Goal: Task Accomplishment & Management: Manage account settings

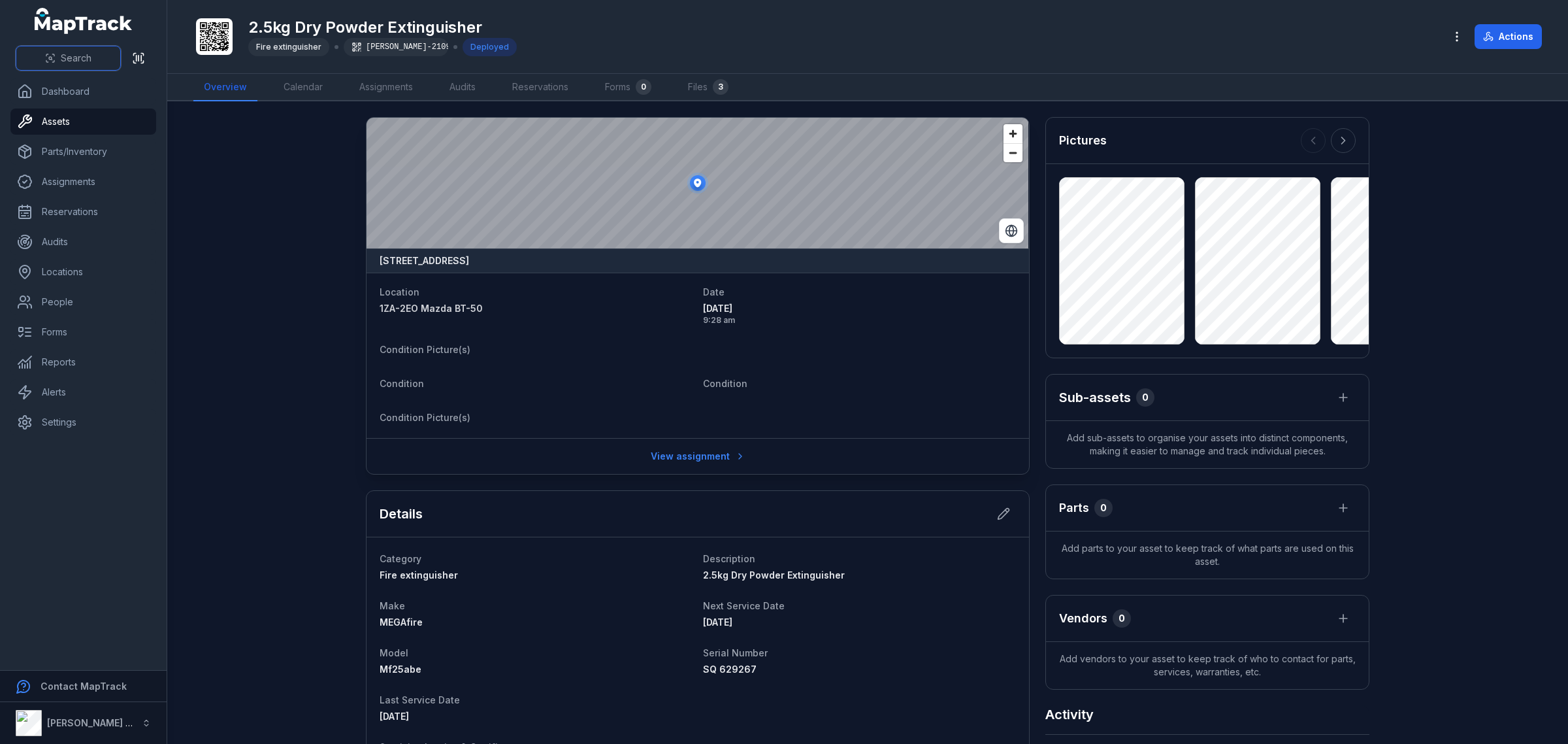
click at [80, 60] on span "Search" at bounding box center [76, 58] width 31 height 13
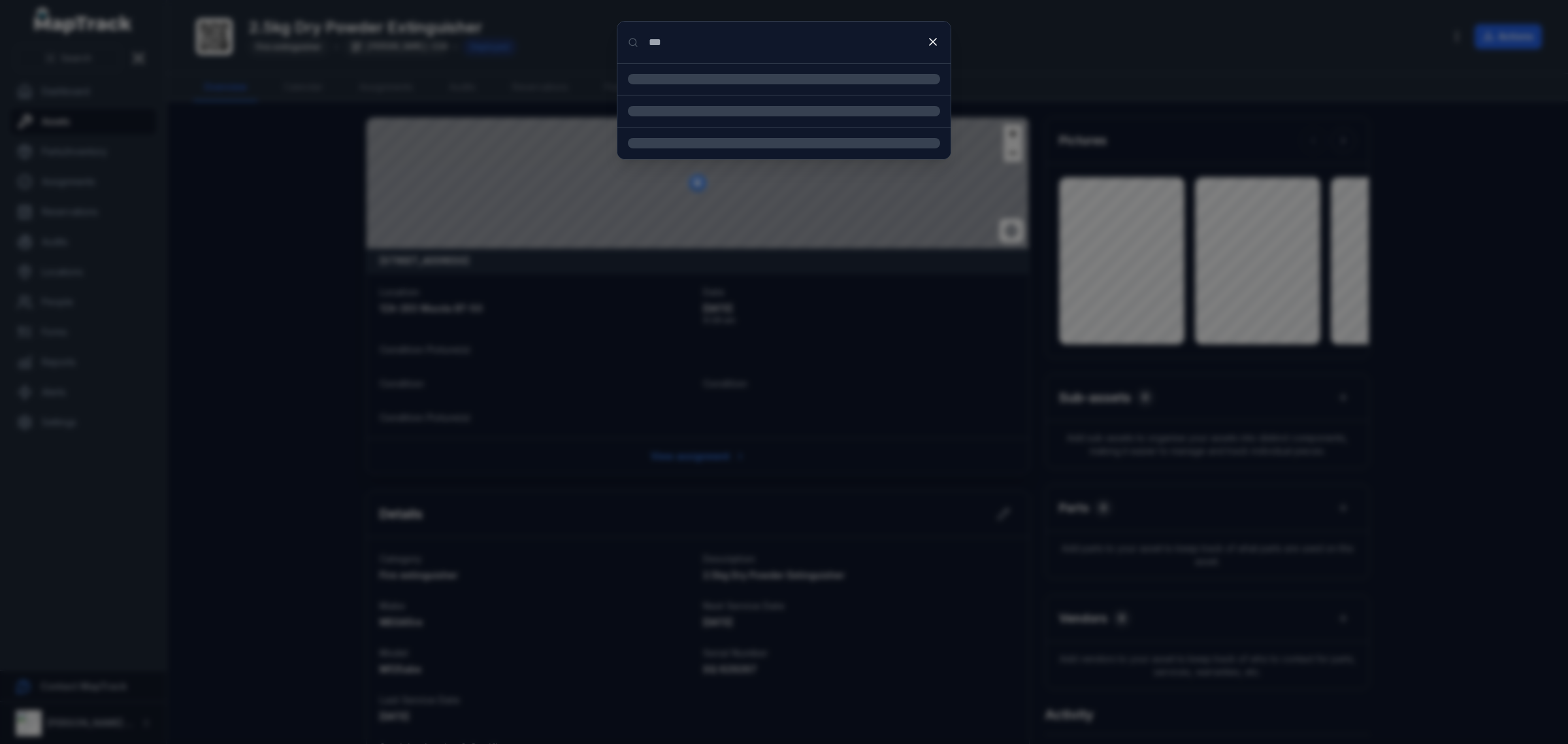
type input "***"
click at [854, 44] on input "***" at bounding box center [784, 43] width 333 height 42
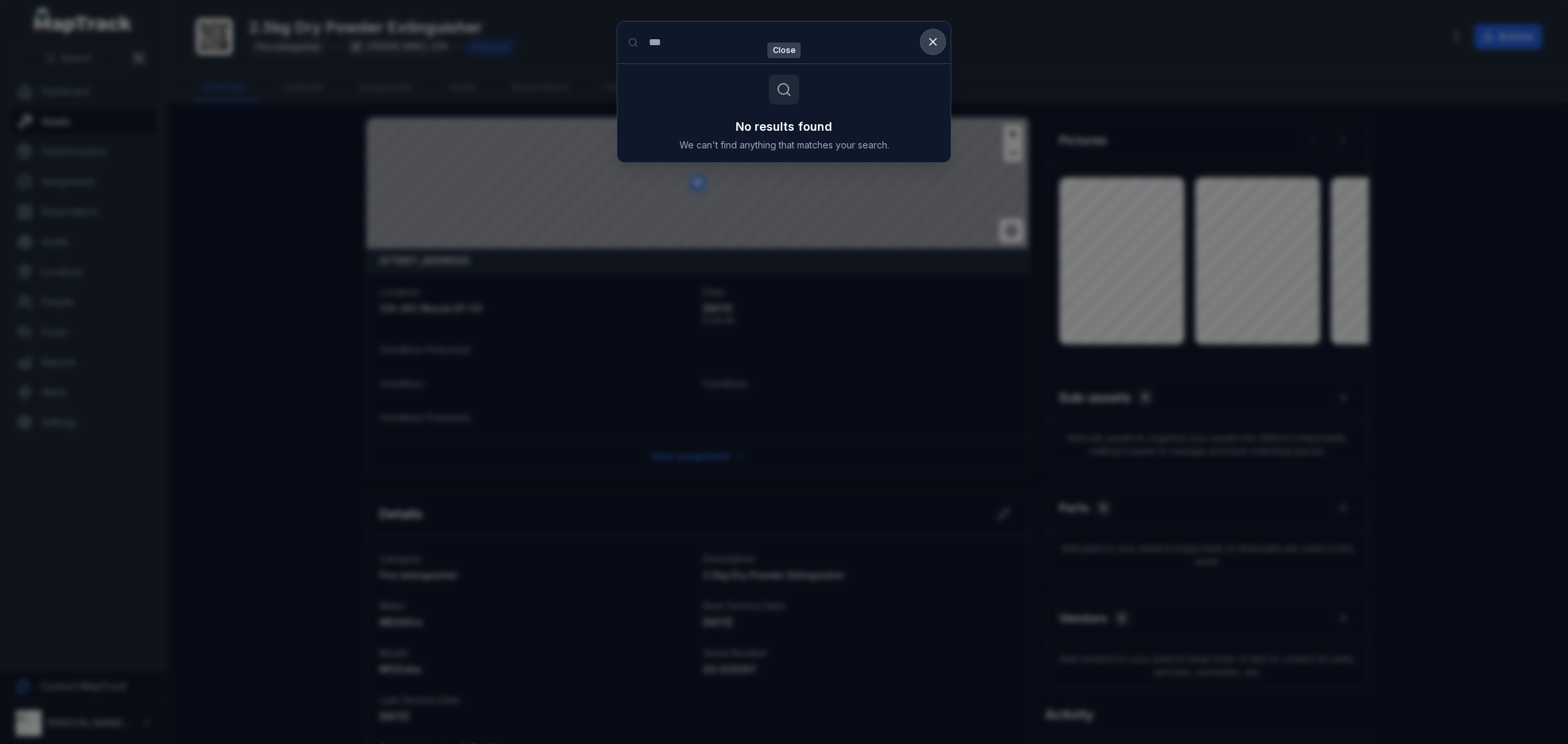
click at [923, 37] on button at bounding box center [933, 41] width 25 height 25
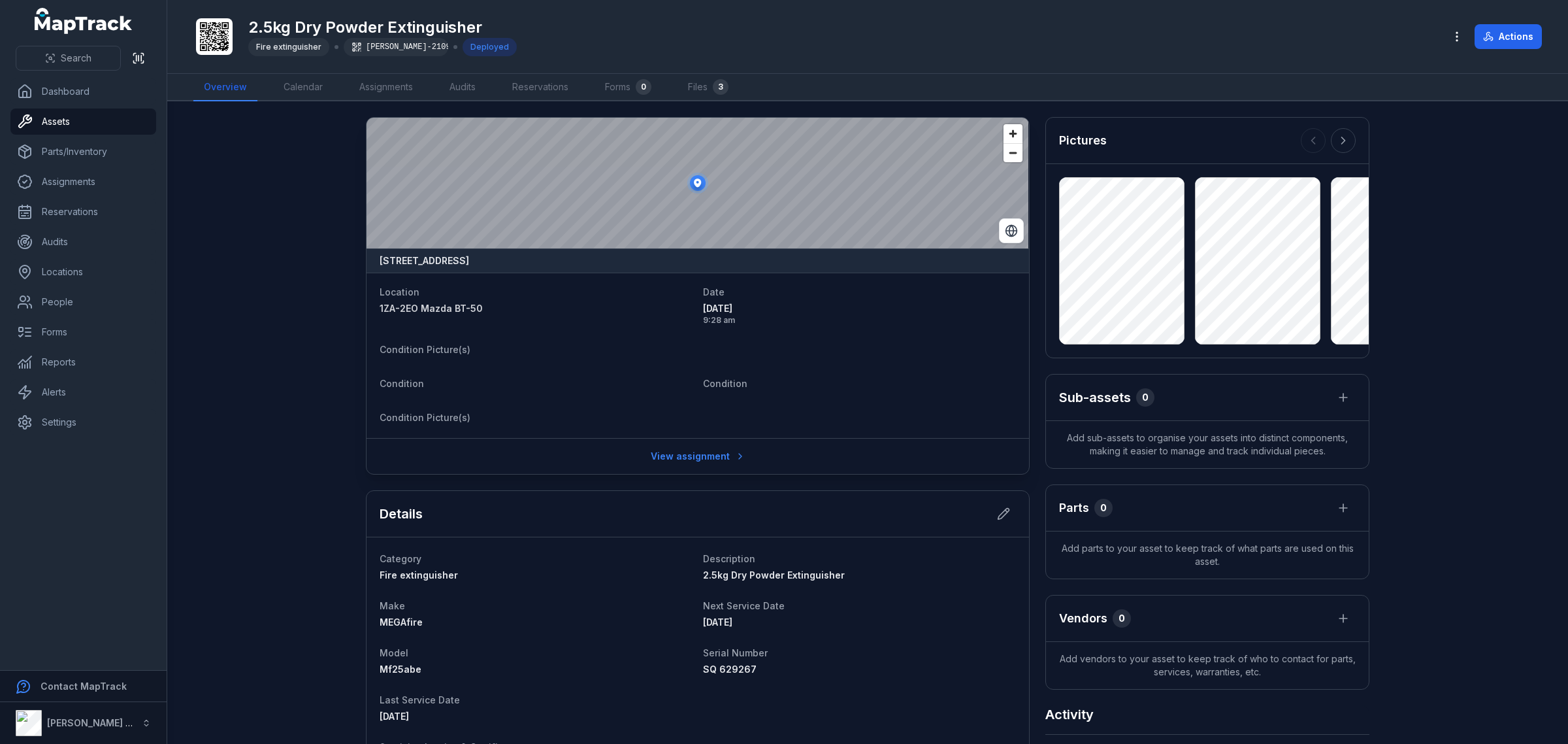
click at [265, 514] on main "[STREET_ADDRESS] Location 1ZA-2EO Mazda BT-50 Date [DATE] 9:28 am Condition Pic…" at bounding box center [867, 422] width 1401 height 642
click at [64, 59] on span "Search" at bounding box center [76, 58] width 31 height 13
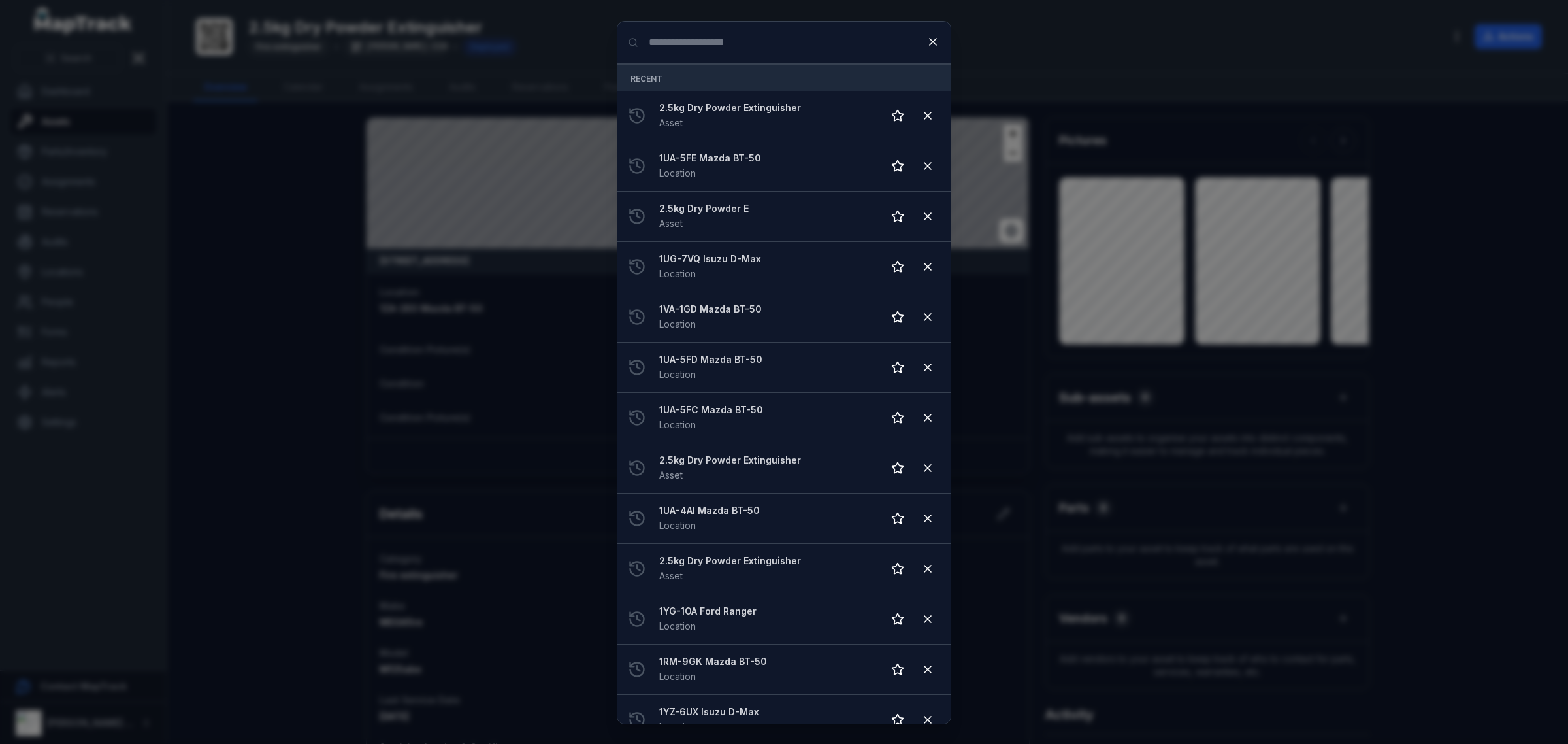
click at [707, 41] on input "Search for anything" at bounding box center [784, 43] width 333 height 42
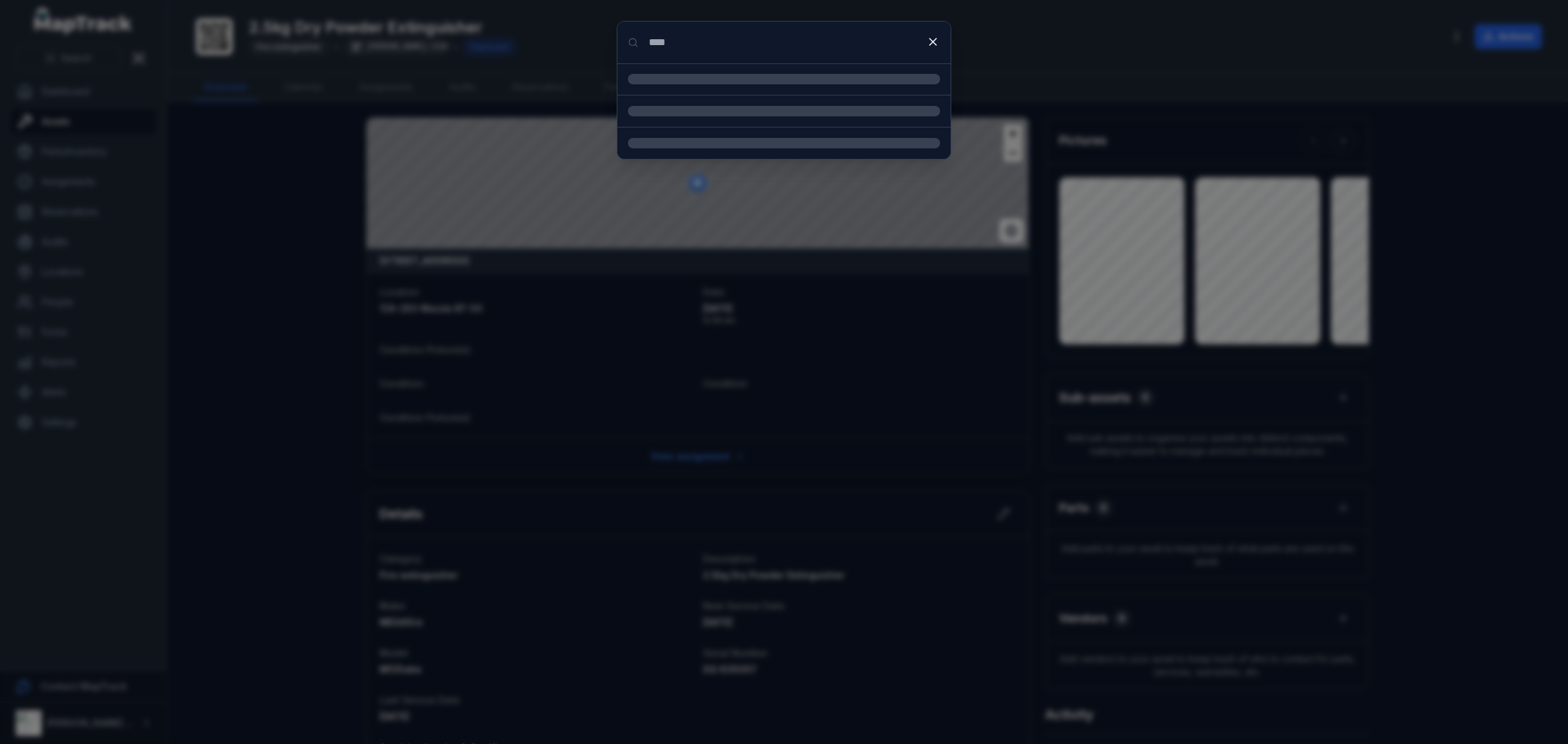
type input "****"
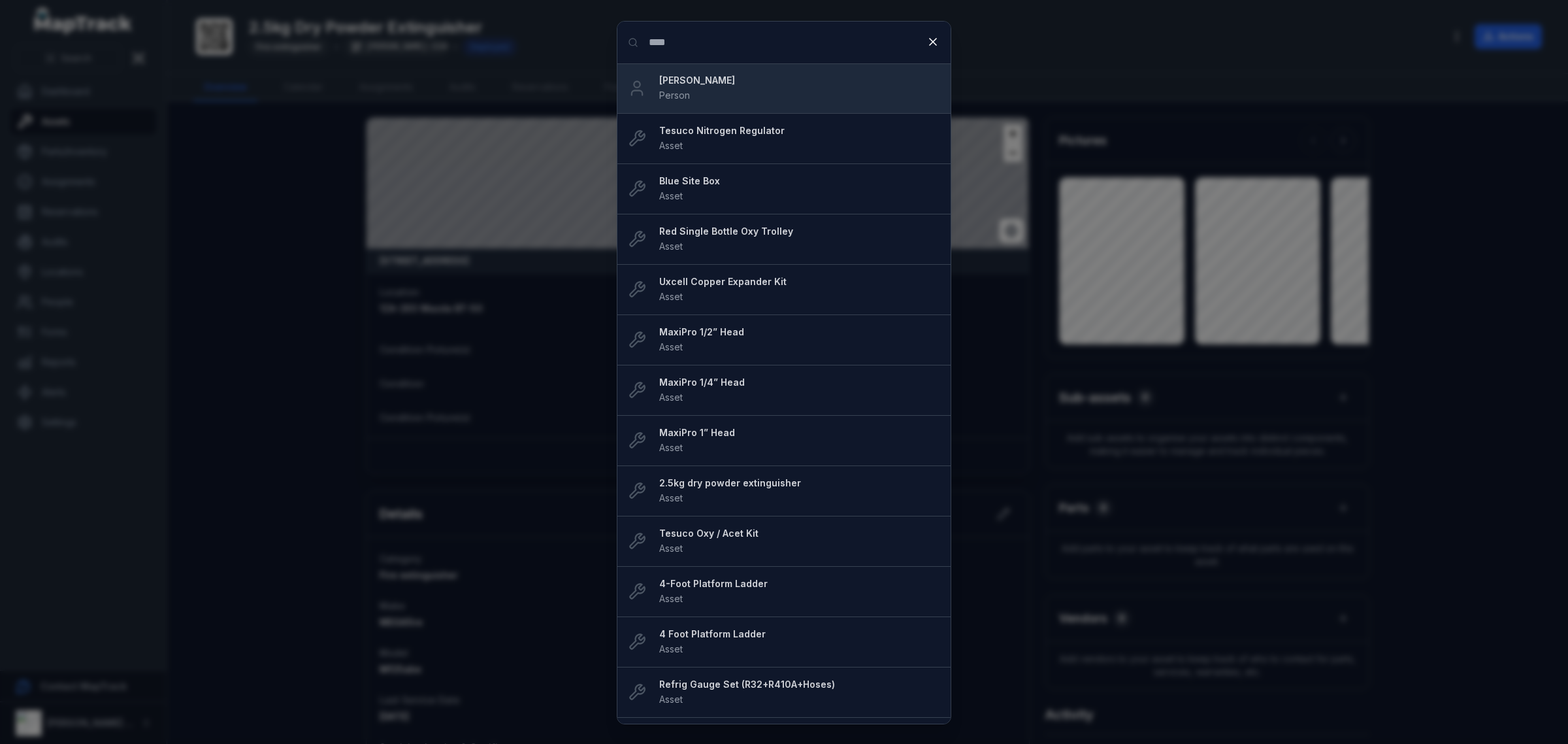
click at [714, 105] on li "[PERSON_NAME] Person" at bounding box center [784, 88] width 333 height 50
click at [760, 102] on div "[PERSON_NAME] Person" at bounding box center [799, 88] width 281 height 29
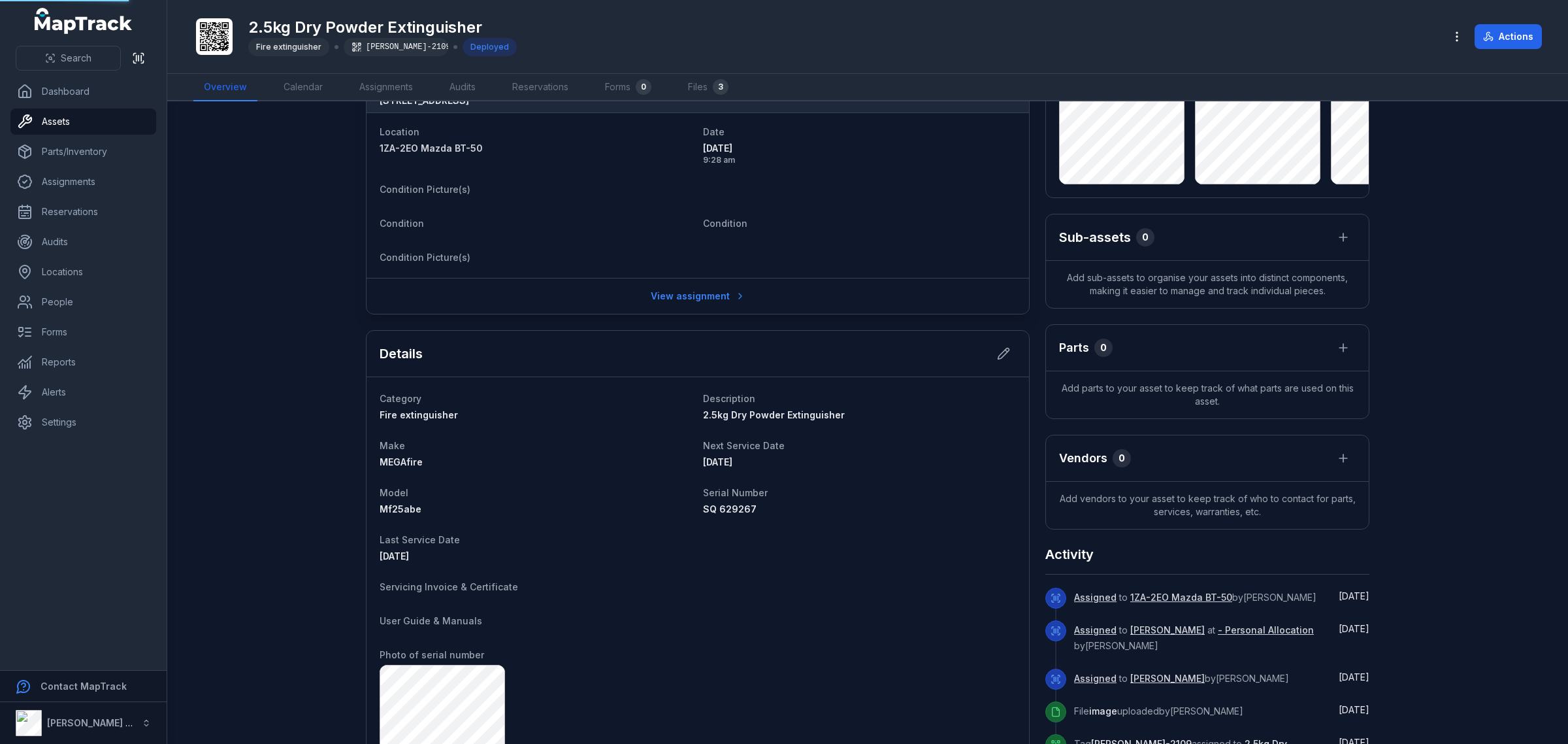
scroll to position [163, 0]
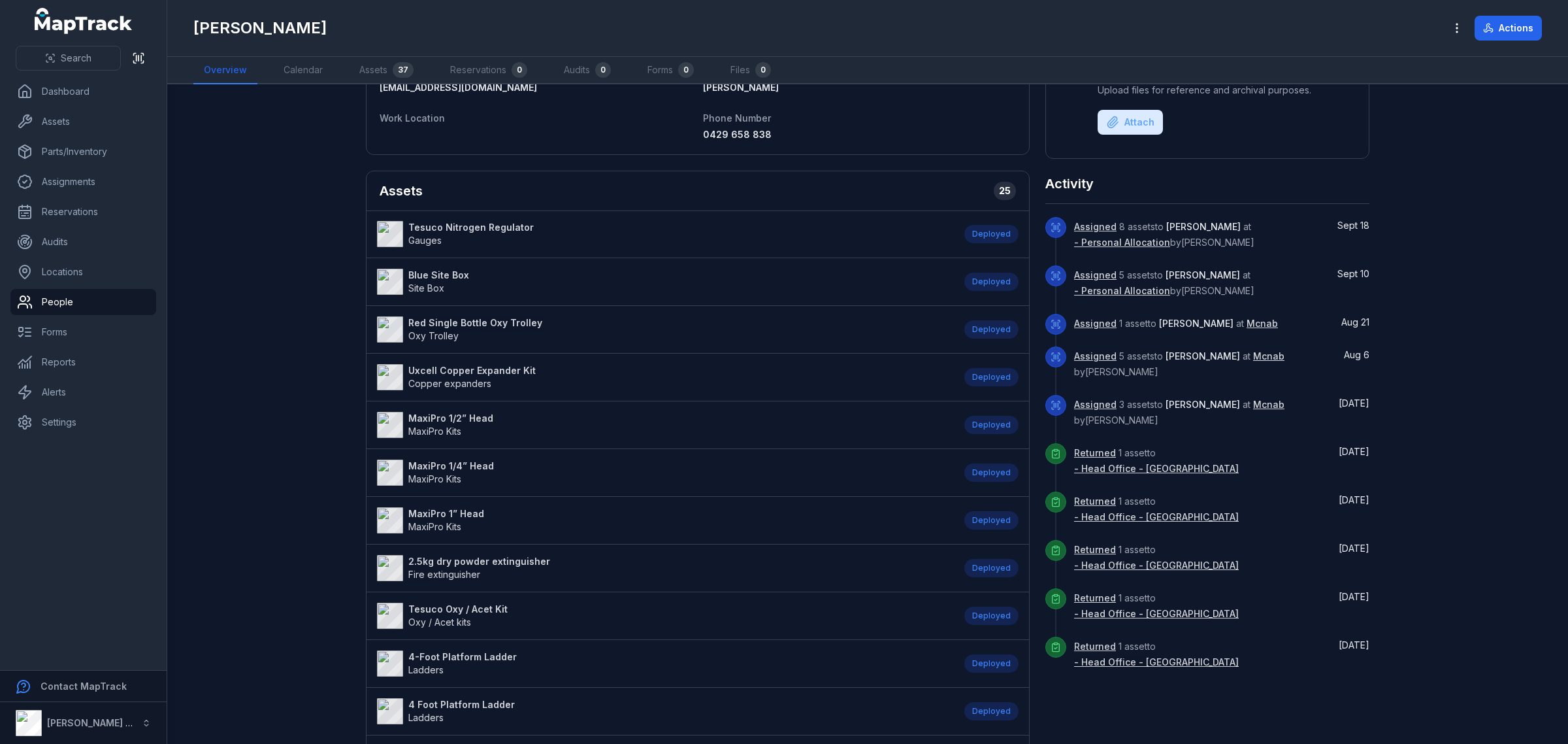
scroll to position [163, 0]
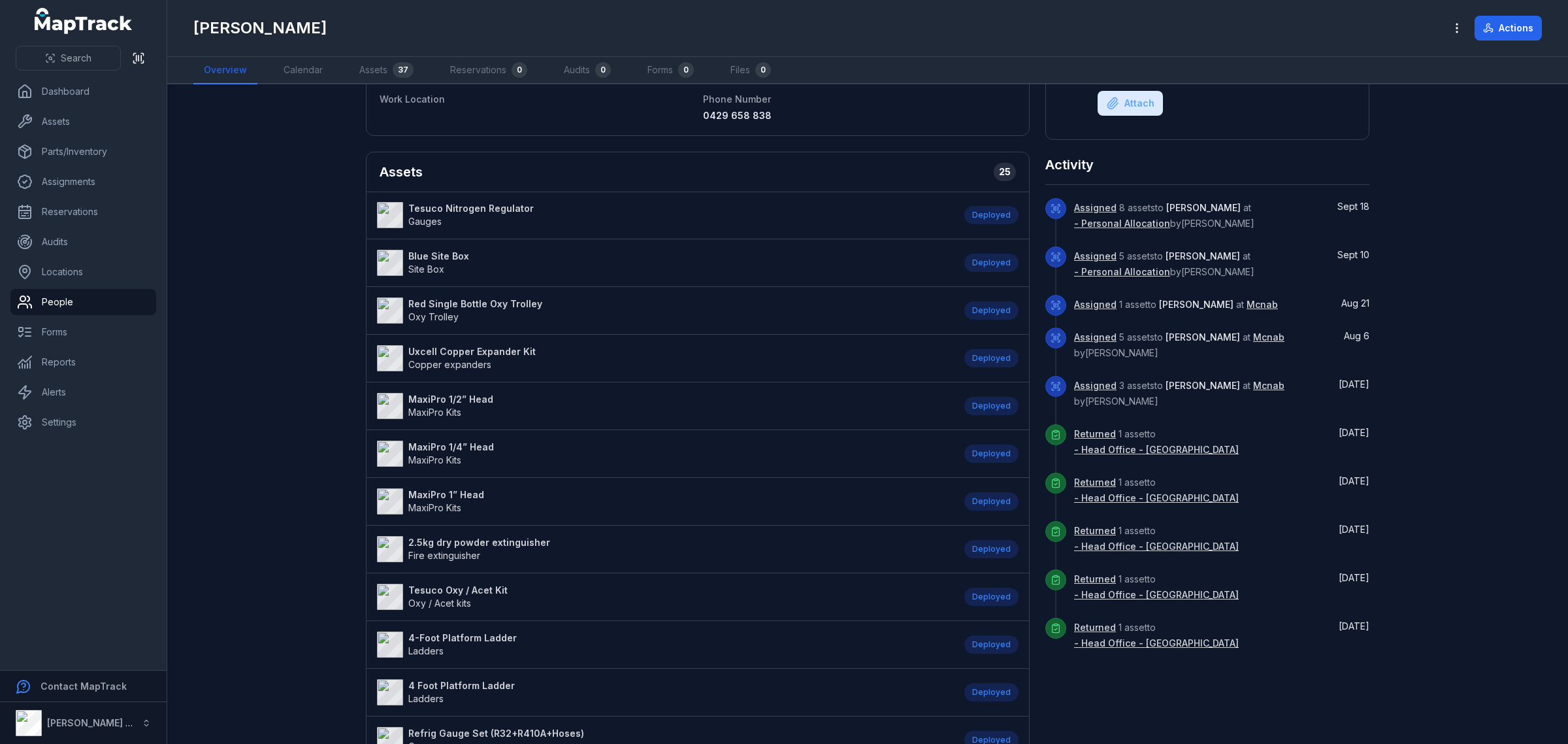
click at [466, 546] on strong "2.5kg dry powder extinguisher" at bounding box center [479, 542] width 142 height 13
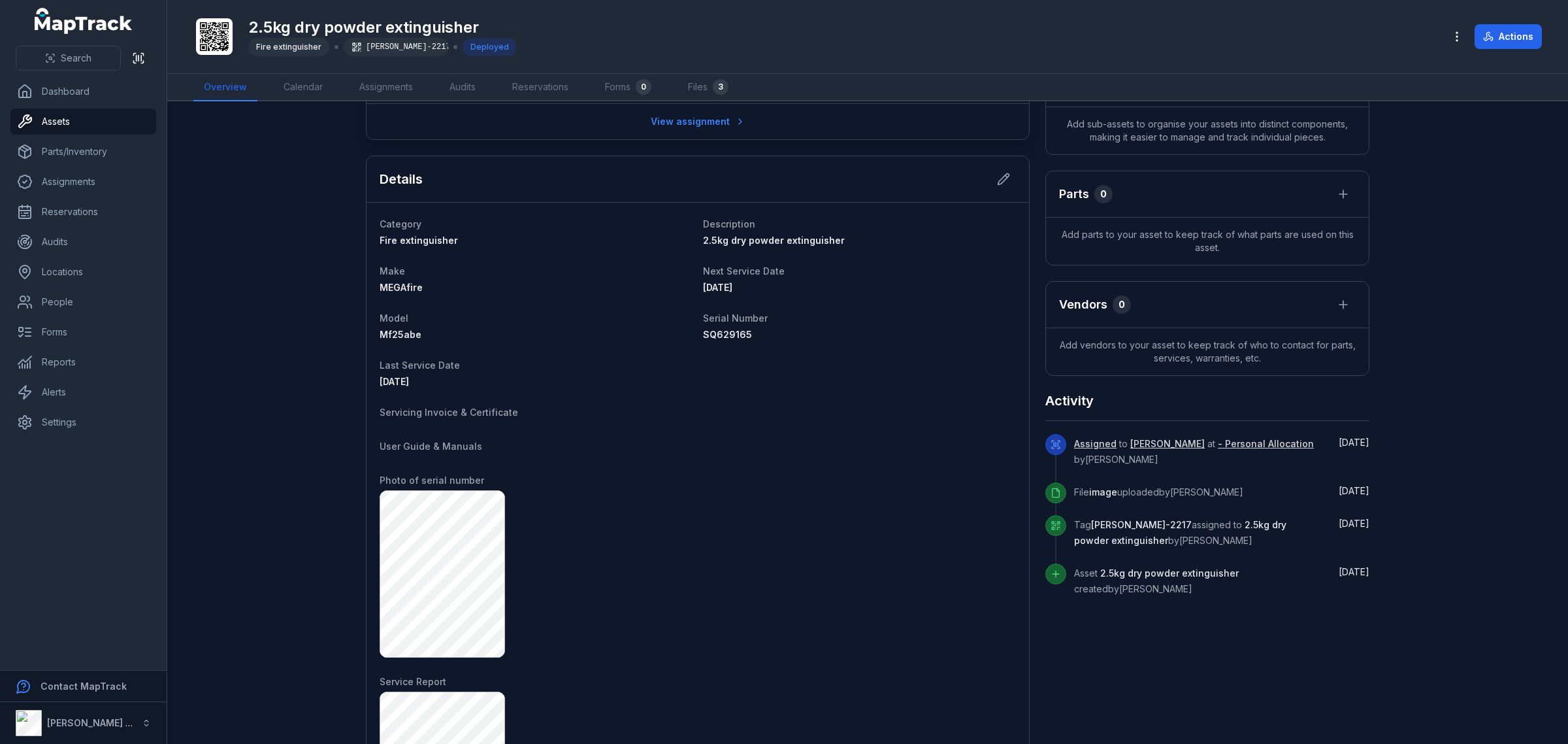
scroll to position [210, 0]
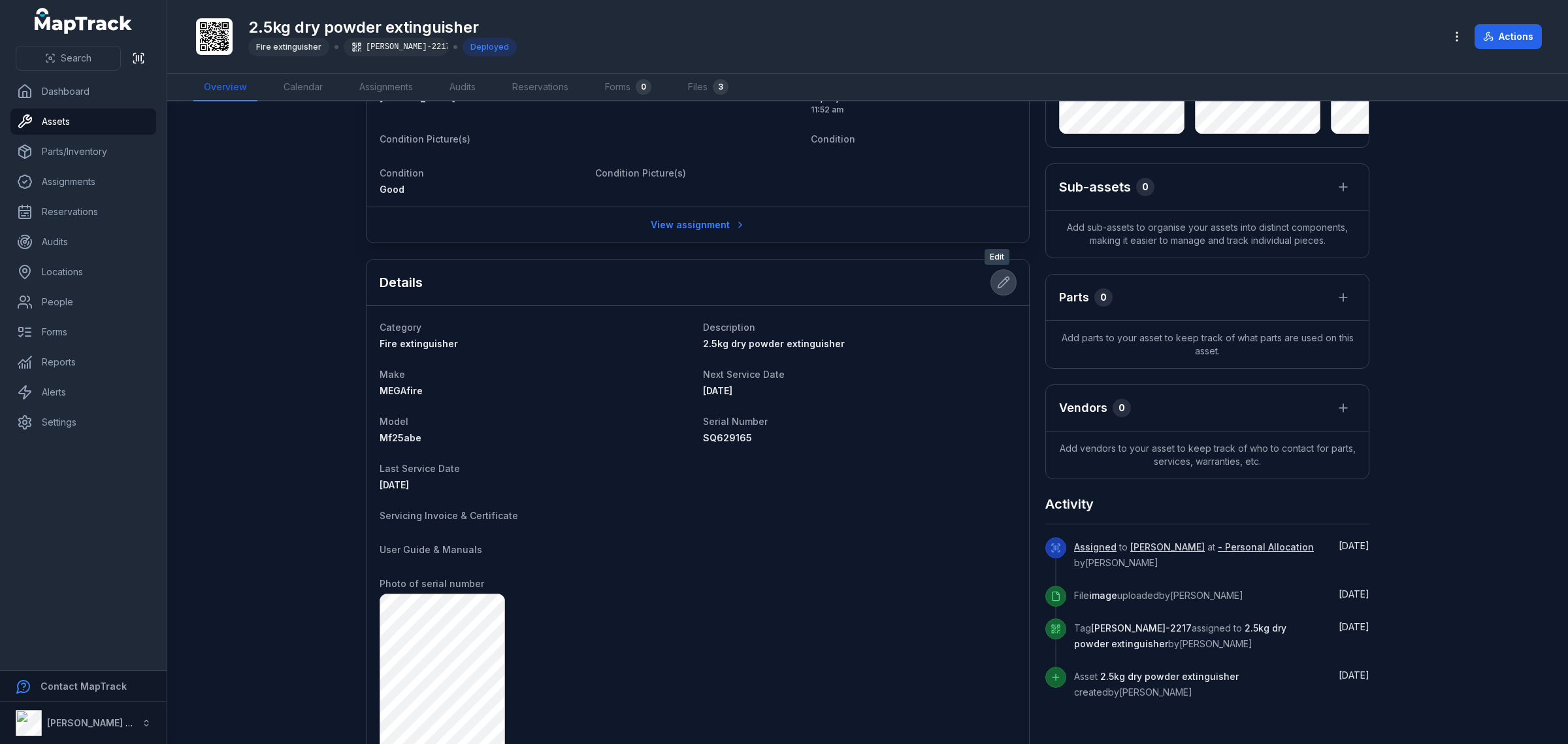
click at [997, 279] on icon at bounding box center [1003, 282] width 13 height 13
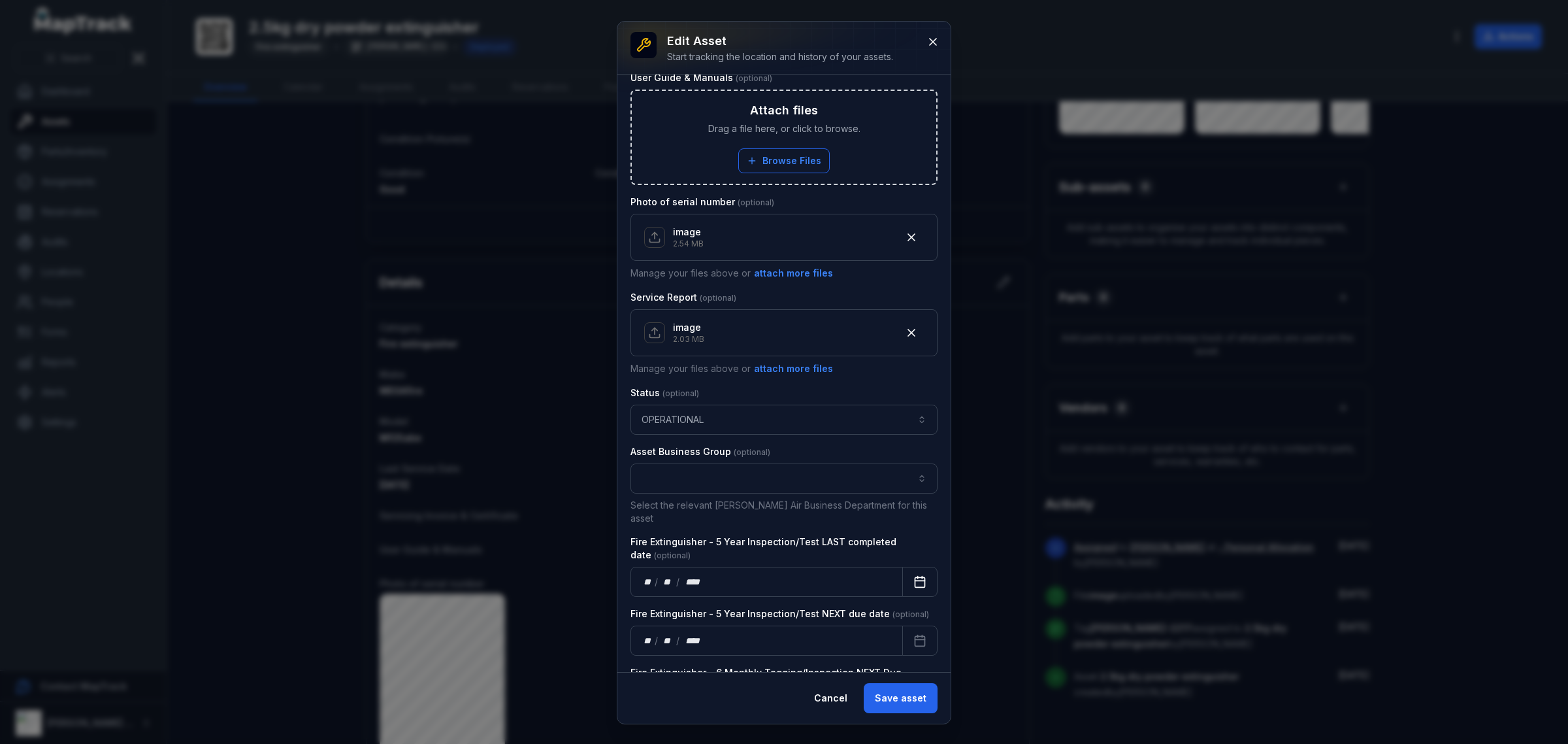
scroll to position [654, 0]
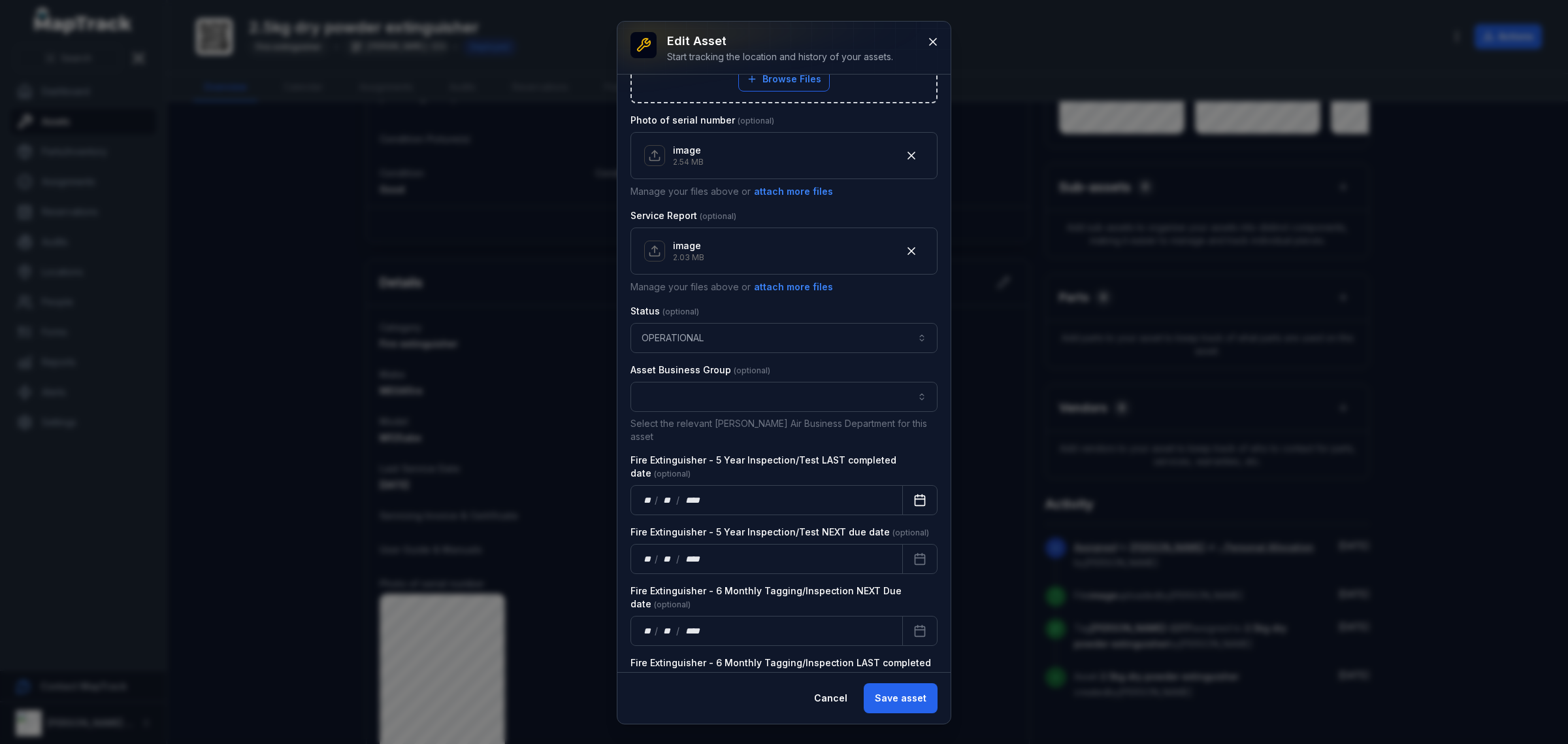
click at [909, 499] on button "Calendar" at bounding box center [919, 500] width 35 height 30
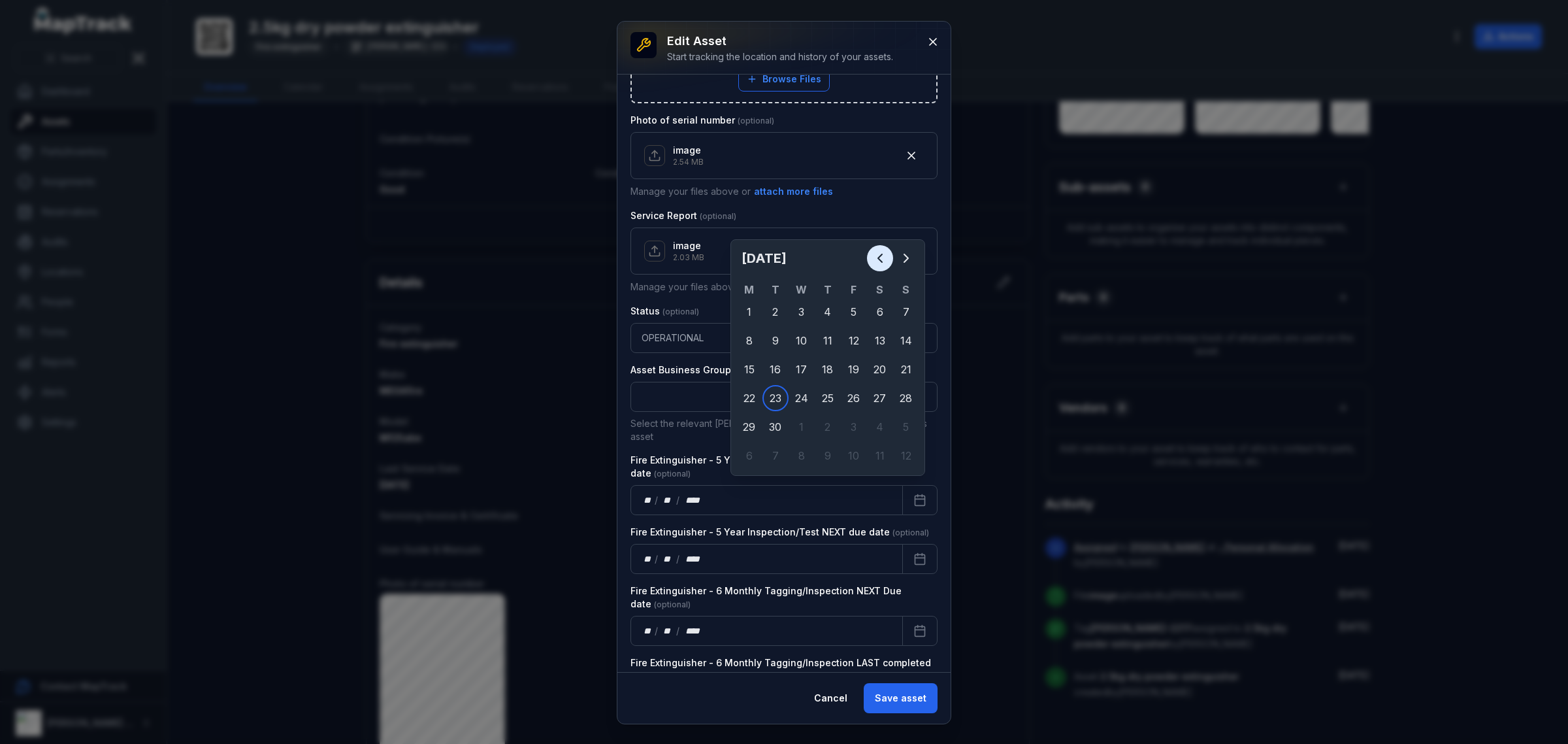
click at [882, 263] on icon "Previous" at bounding box center [879, 258] width 16 height 16
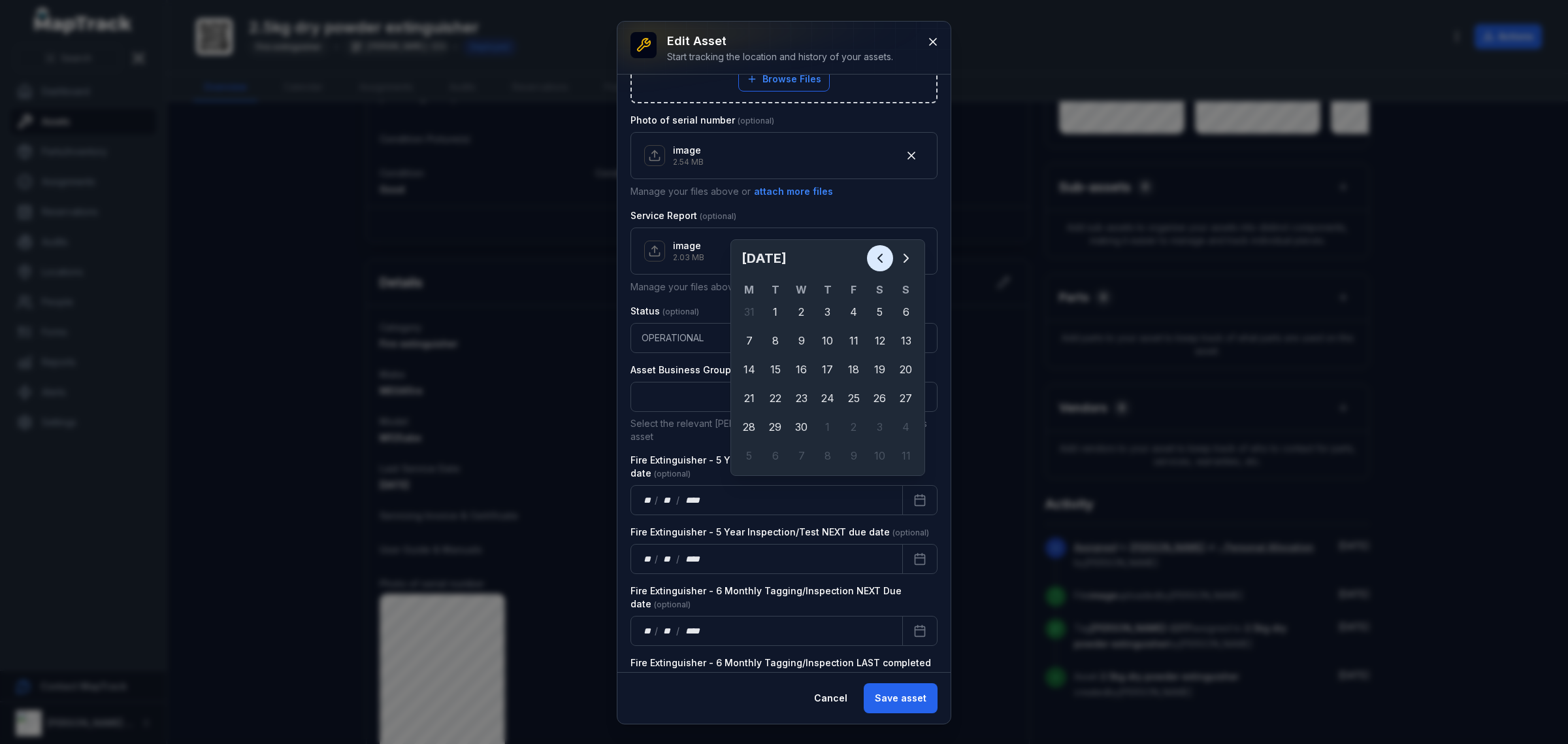
click at [882, 263] on icon "Previous" at bounding box center [879, 258] width 16 height 16
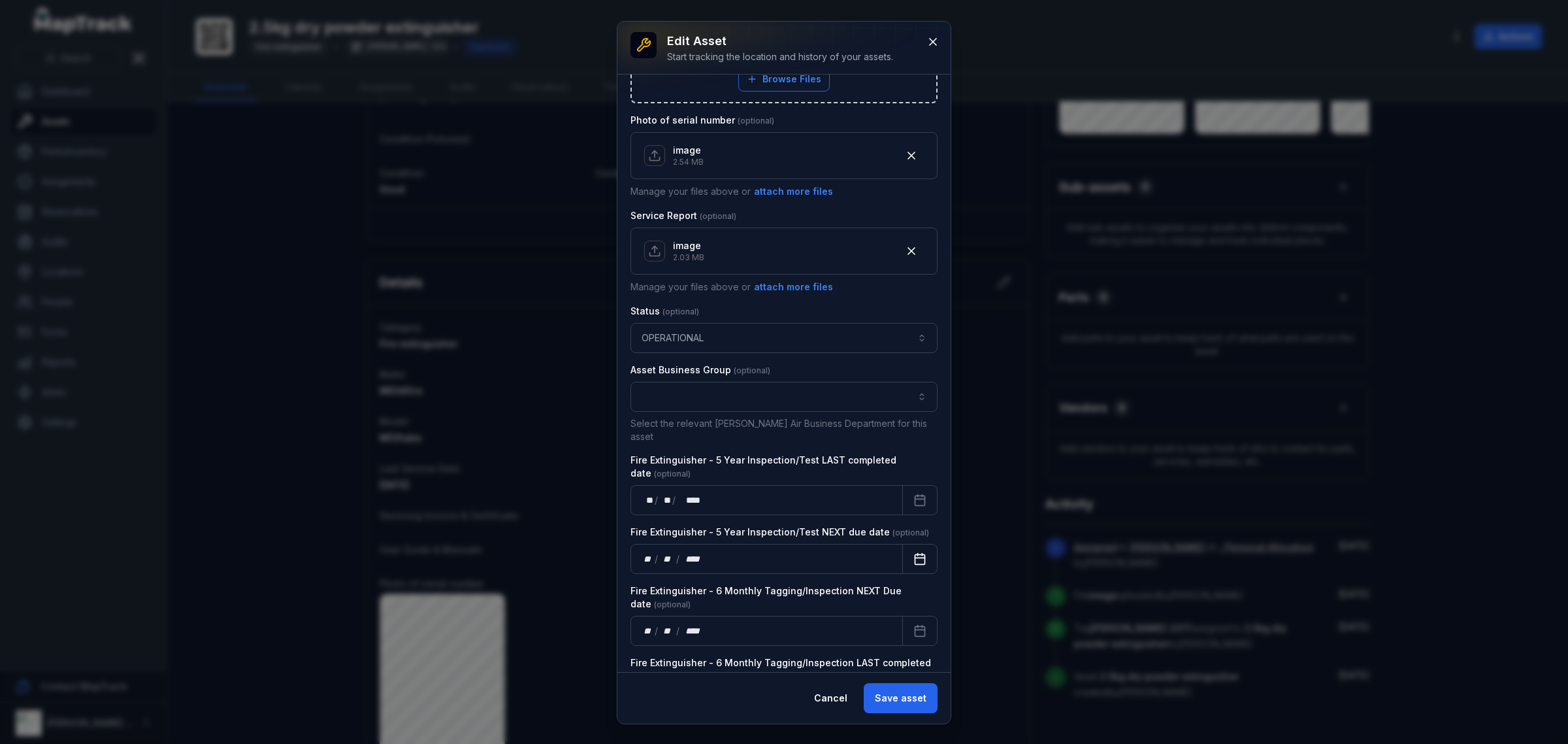
click at [902, 544] on button "Calendar" at bounding box center [919, 559] width 35 height 30
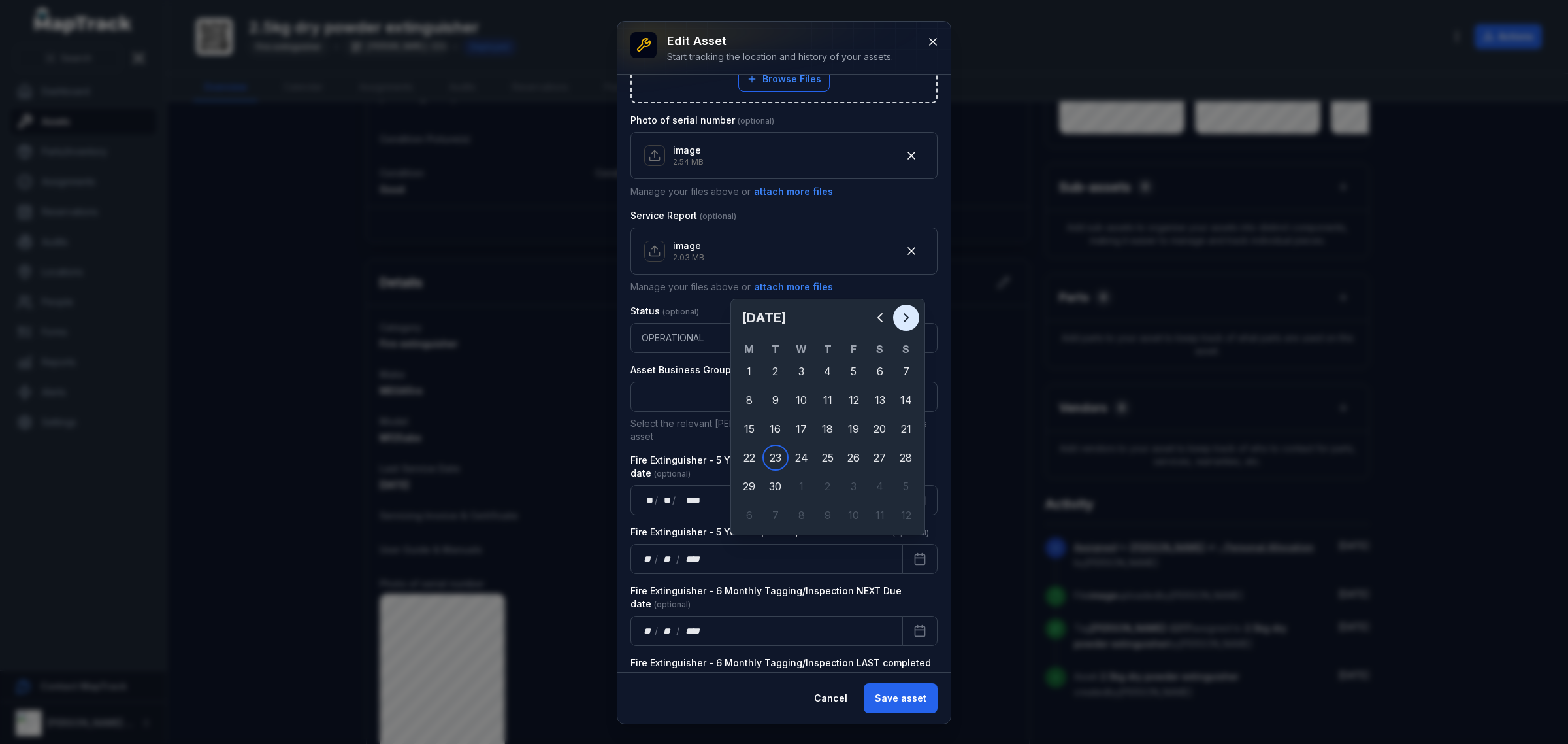
click at [913, 317] on icon "Next" at bounding box center [906, 317] width 16 height 16
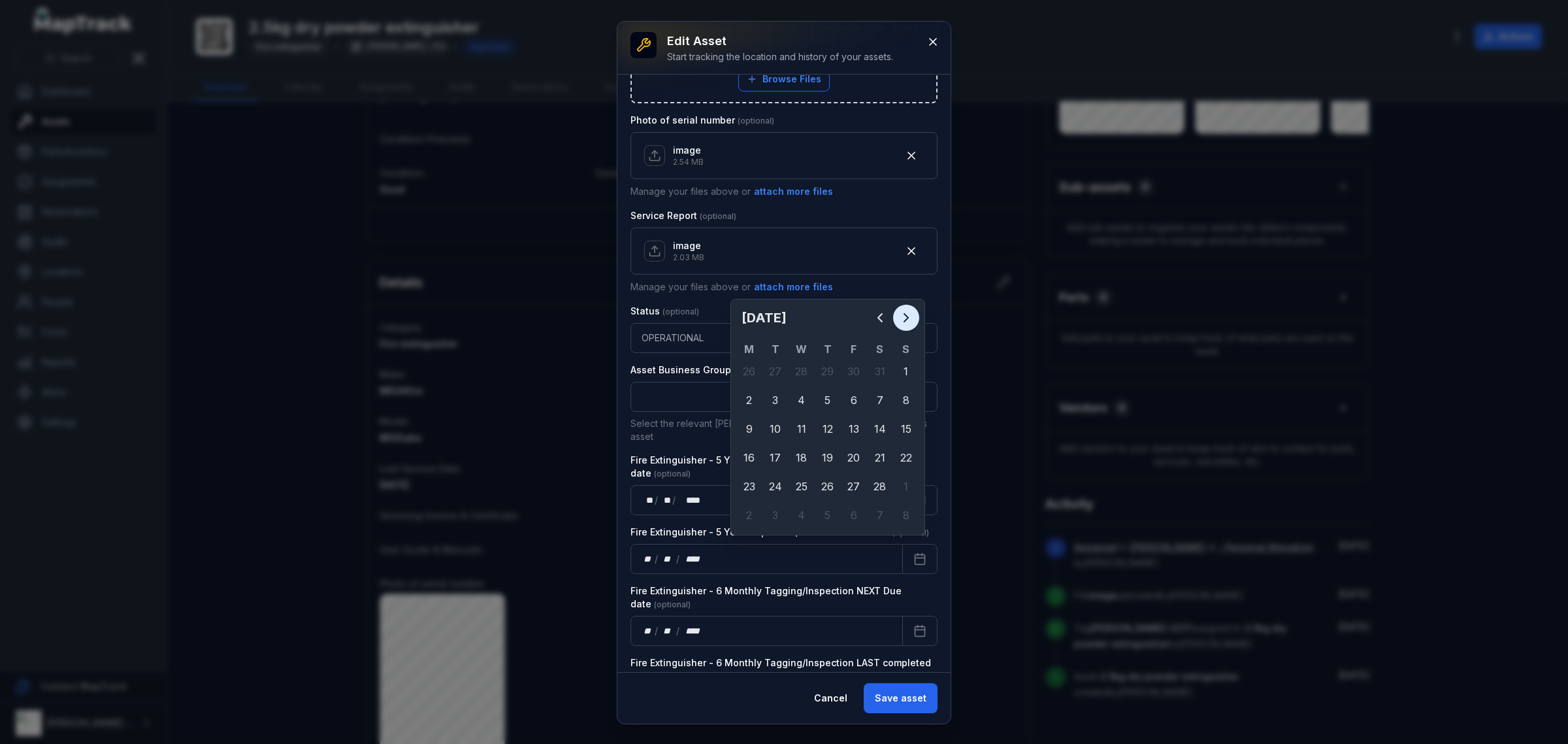
click at [913, 317] on icon "Next" at bounding box center [906, 317] width 16 height 16
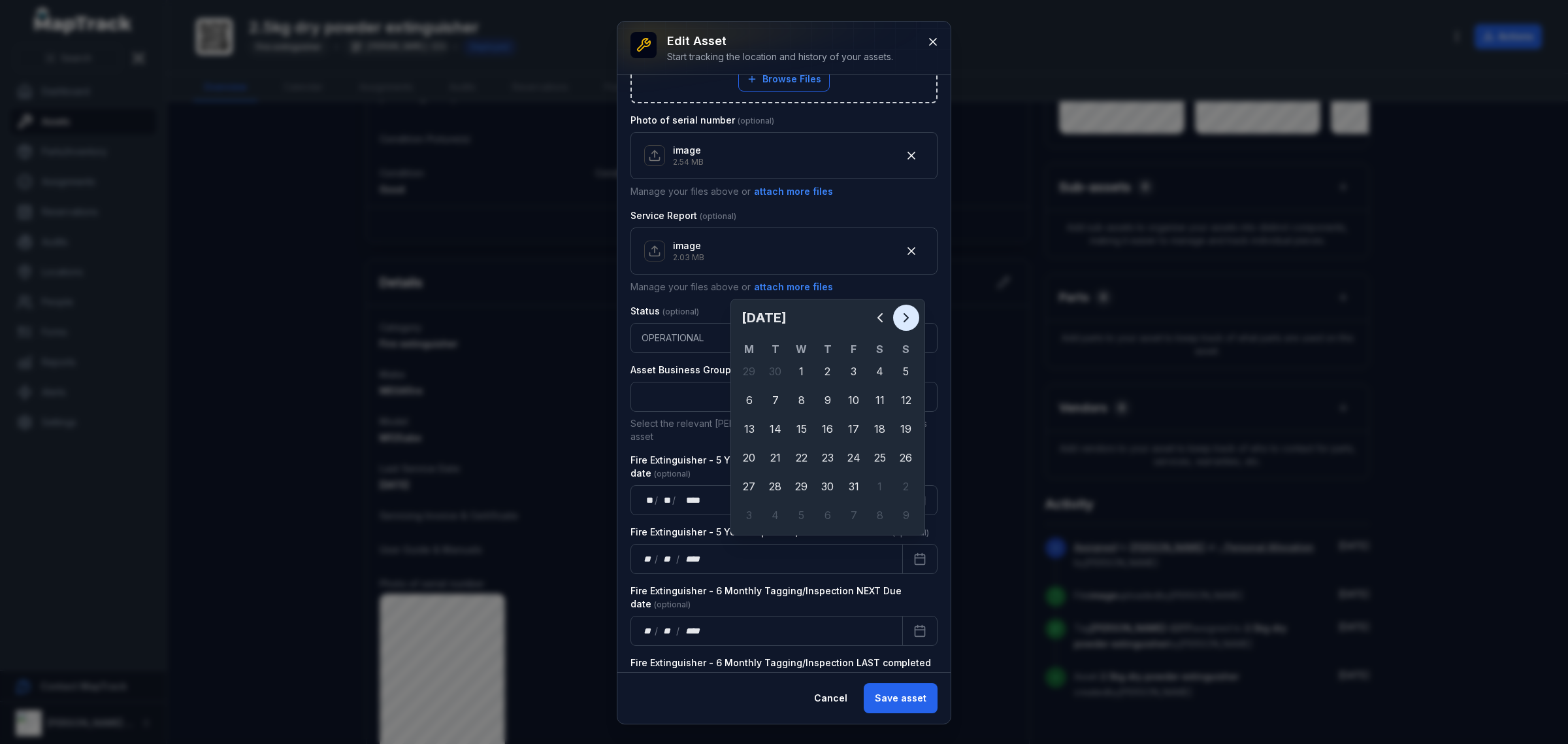
click at [913, 317] on icon "Next" at bounding box center [906, 317] width 16 height 16
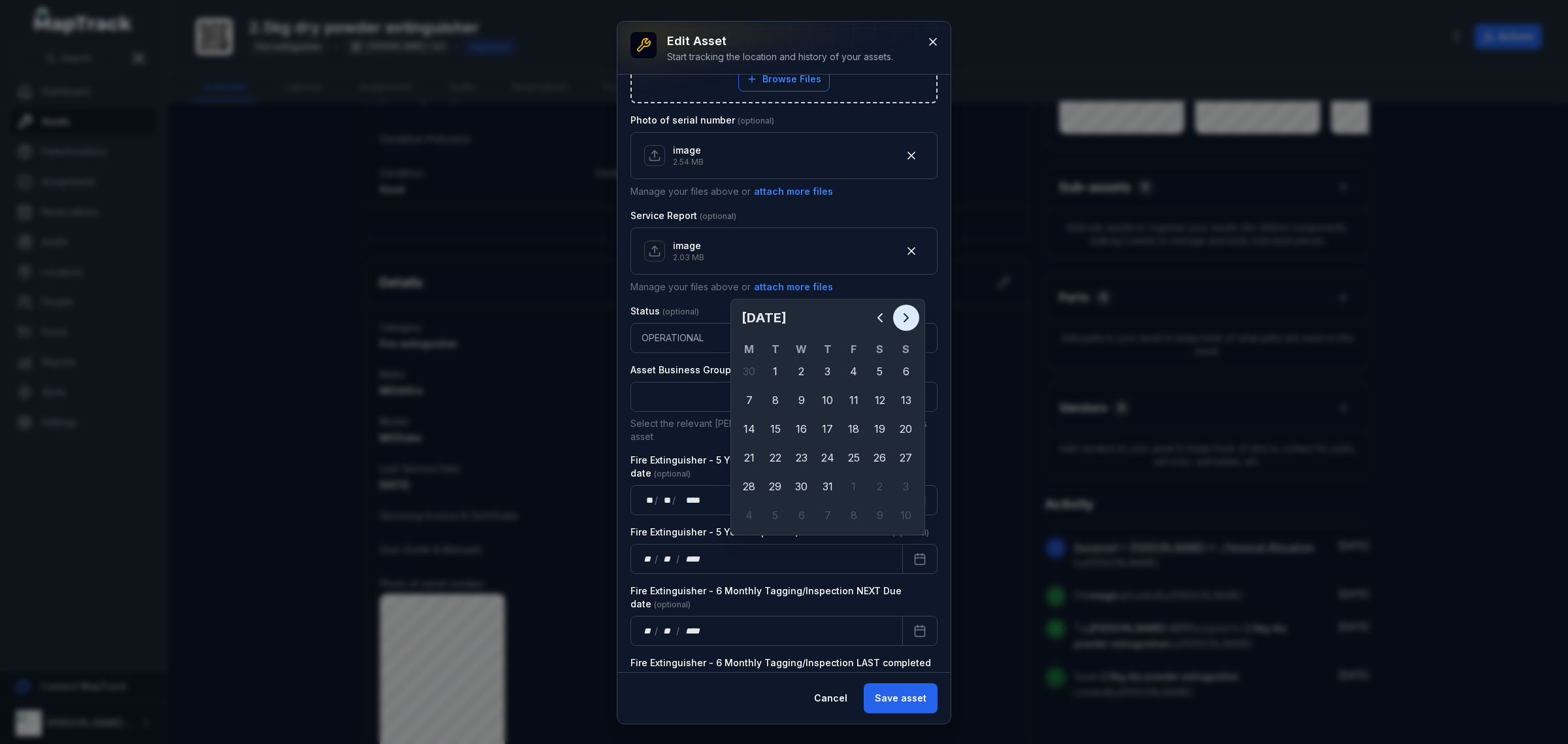
click at [913, 317] on icon "Next" at bounding box center [906, 317] width 16 height 16
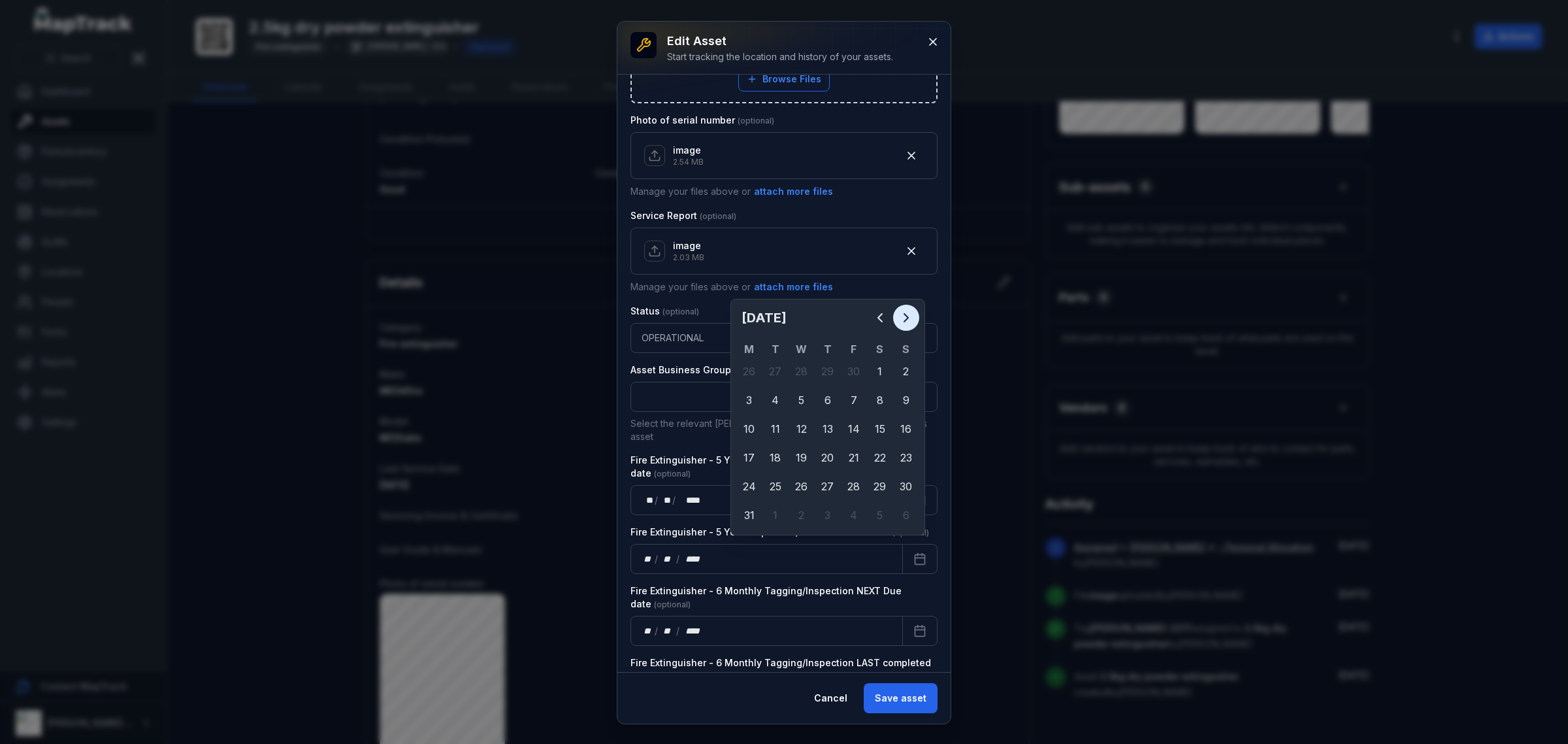
click at [913, 317] on icon "Next" at bounding box center [906, 317] width 16 height 16
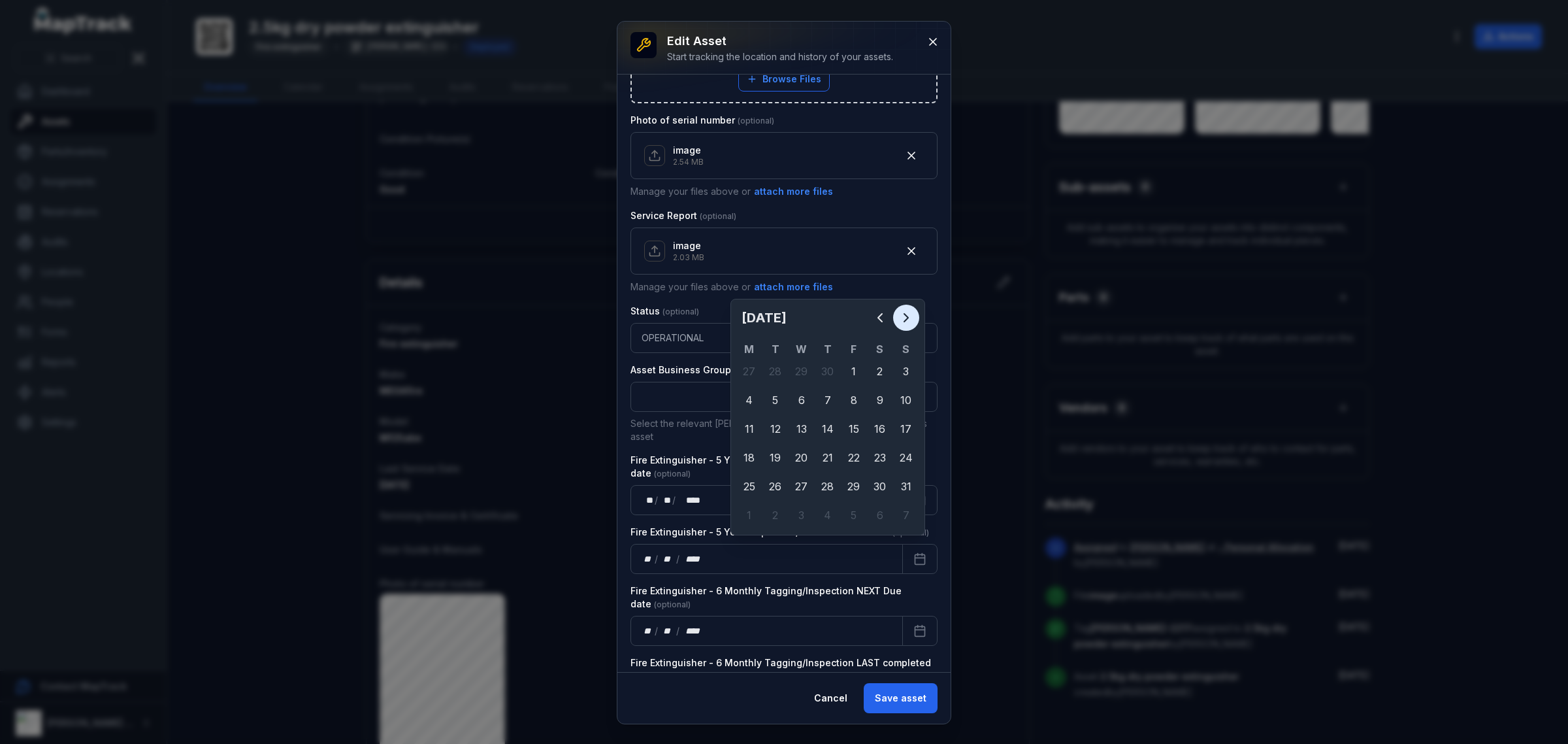
click at [913, 317] on icon "Next" at bounding box center [906, 317] width 16 height 16
click at [913, 318] on icon "Next" at bounding box center [906, 317] width 16 height 16
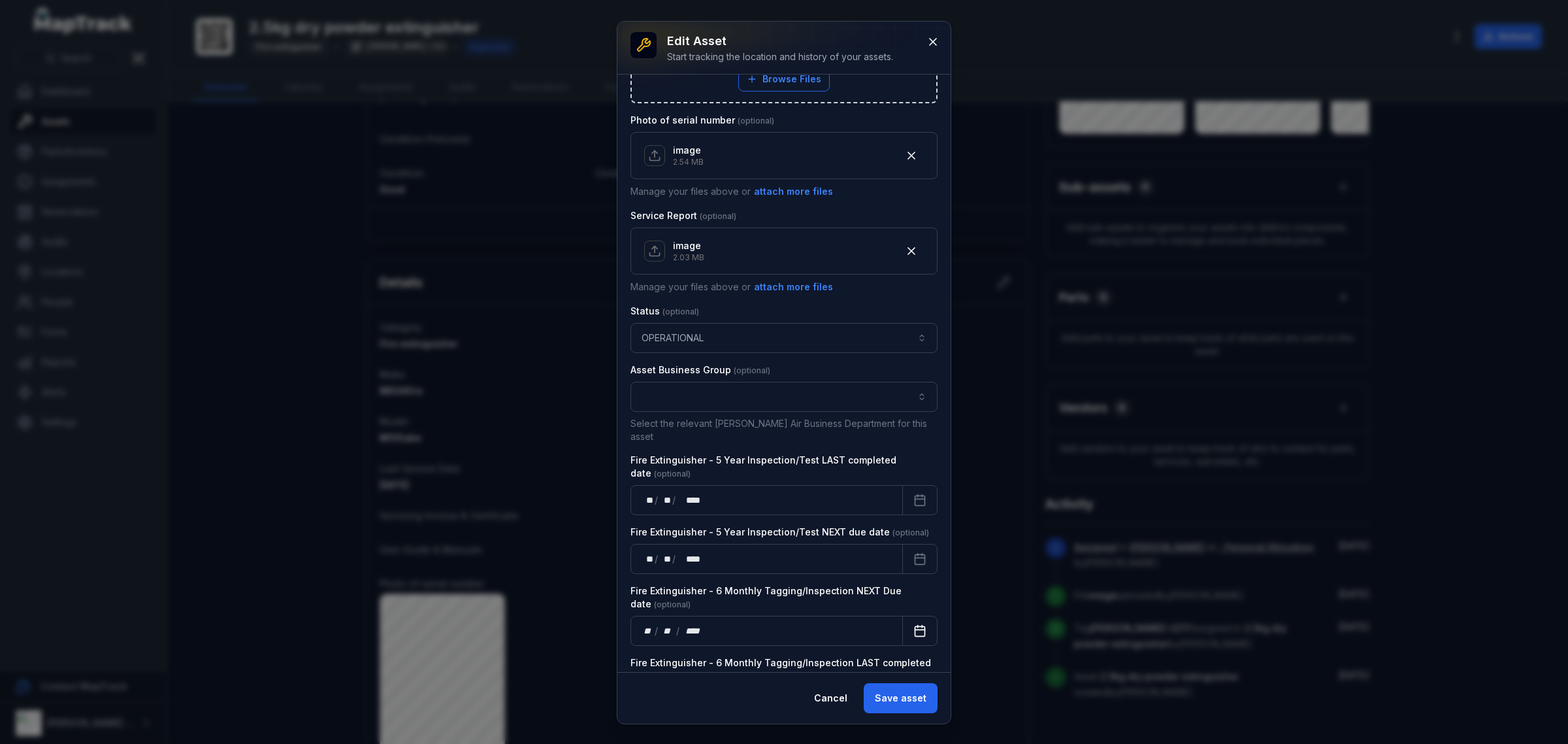
click at [902, 615] on button "Calendar" at bounding box center [919, 630] width 35 height 30
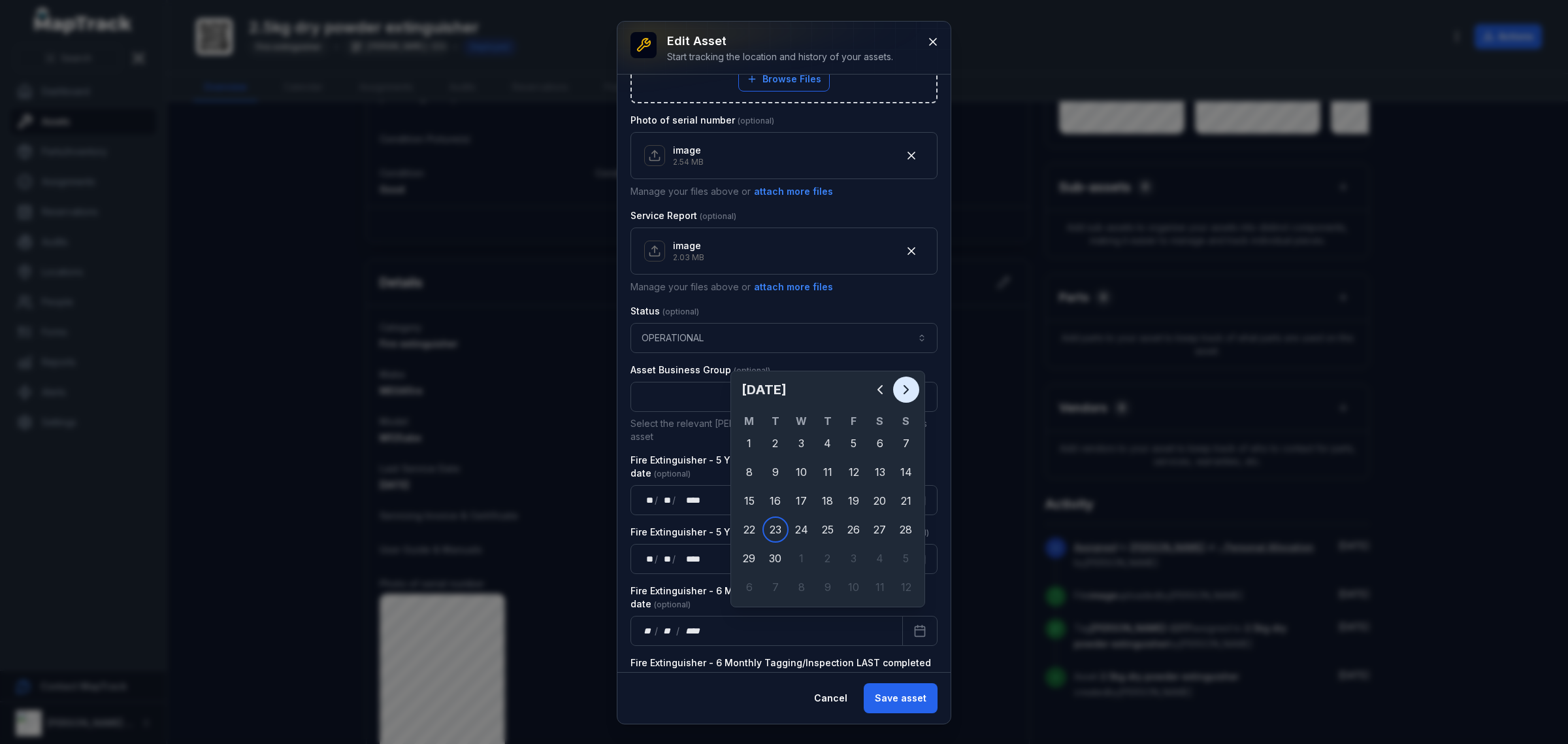
click at [910, 387] on icon "Next" at bounding box center [906, 389] width 16 height 16
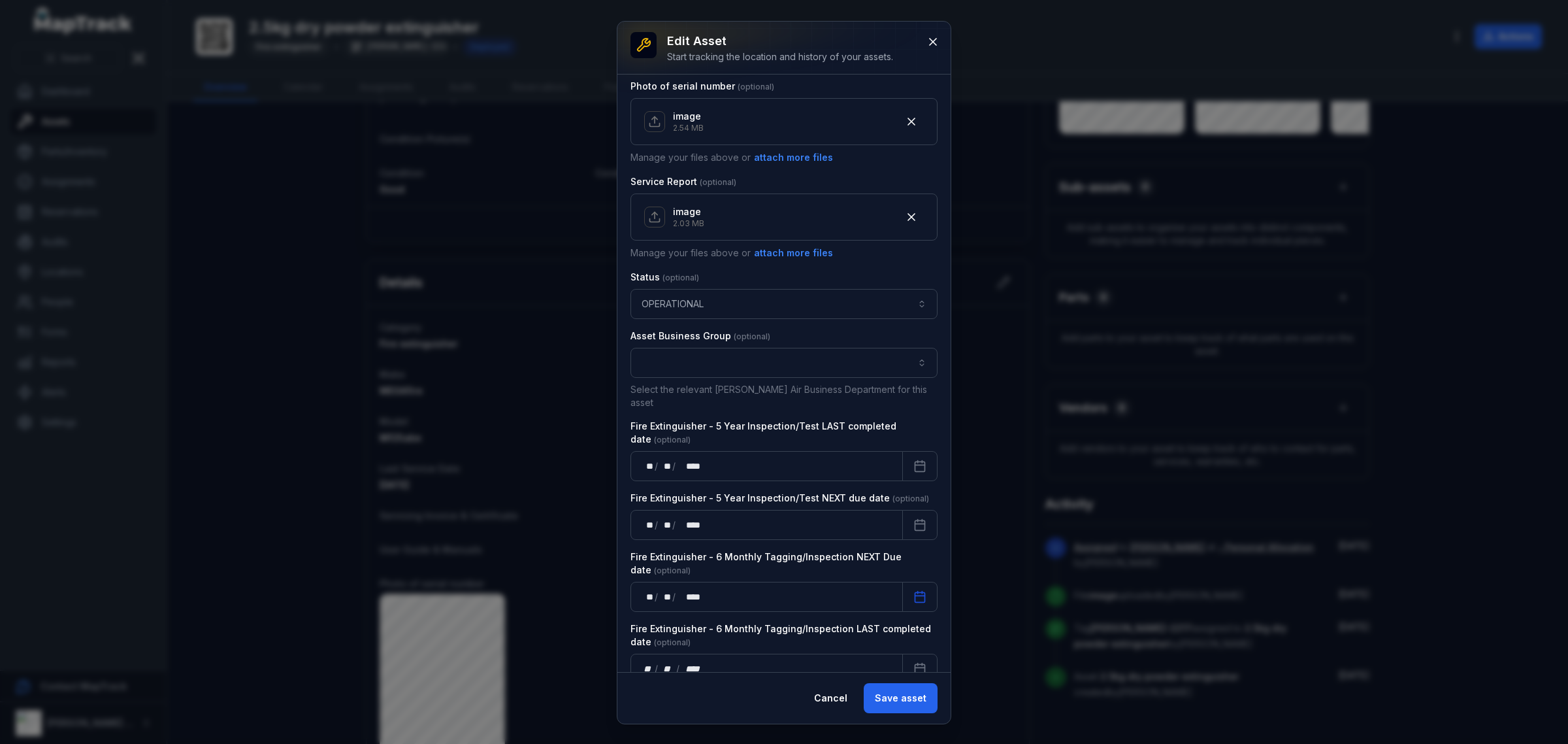
scroll to position [704, 0]
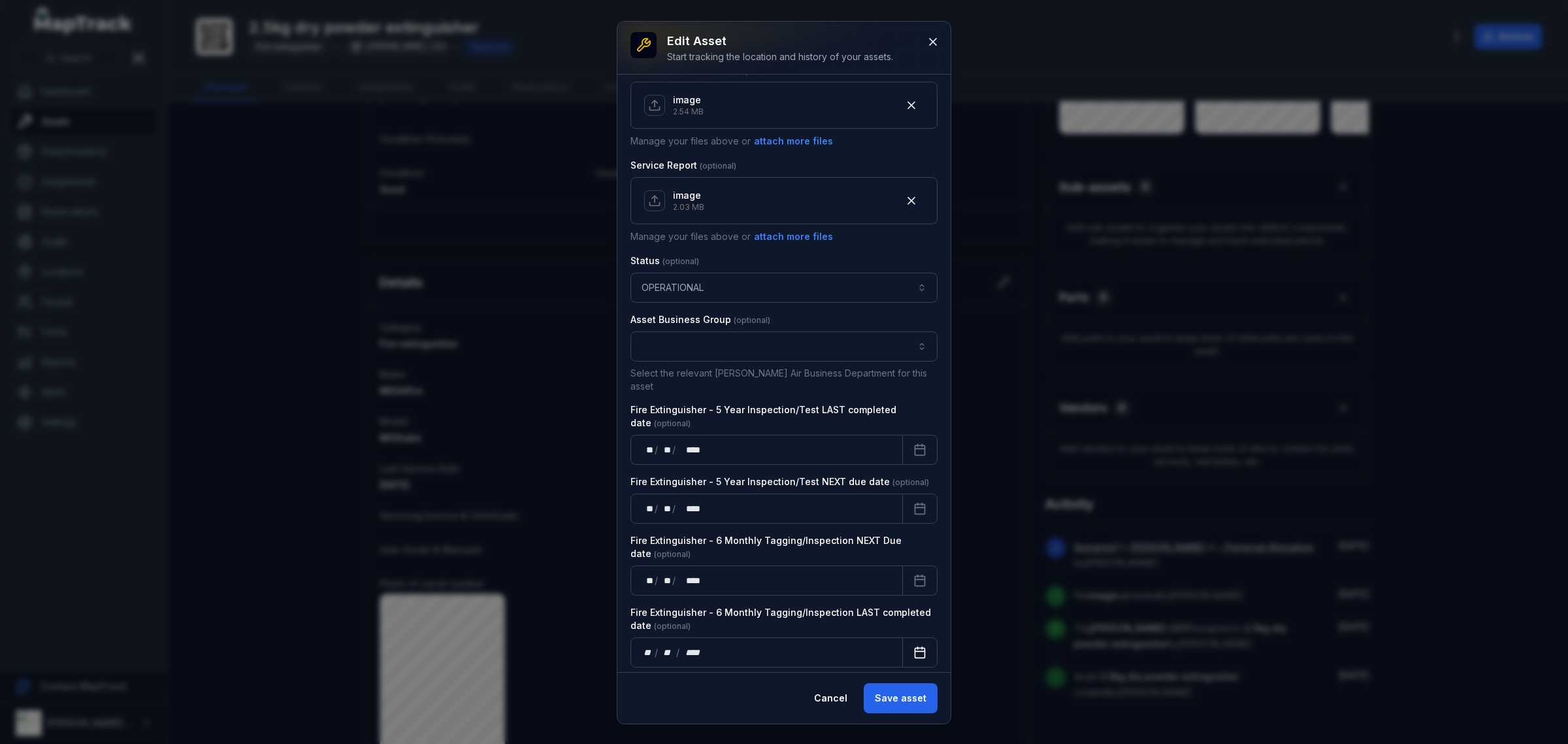
click at [913, 645] on icon "Calendar" at bounding box center [919, 651] width 13 height 13
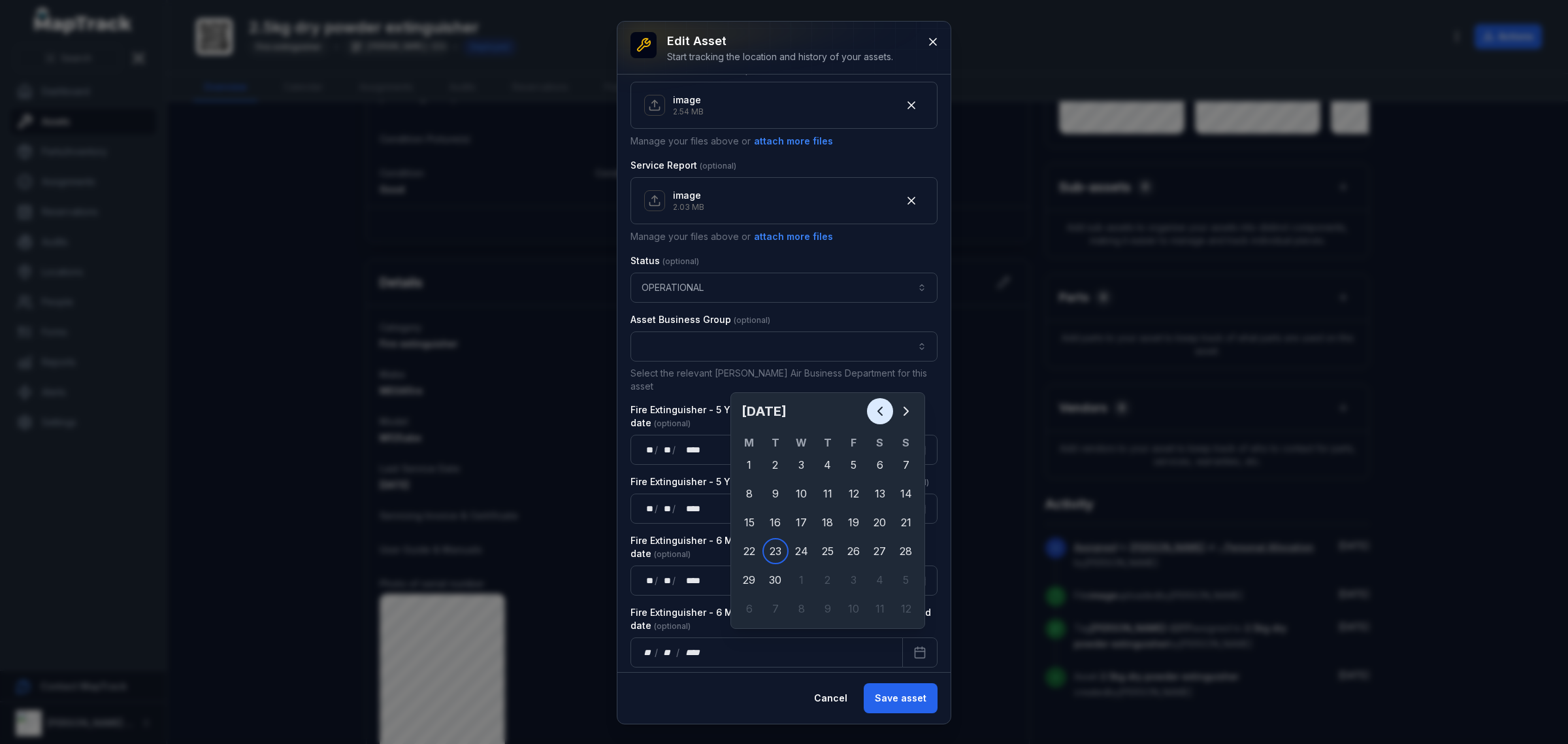
click at [886, 410] on icon "Previous" at bounding box center [879, 410] width 16 height 16
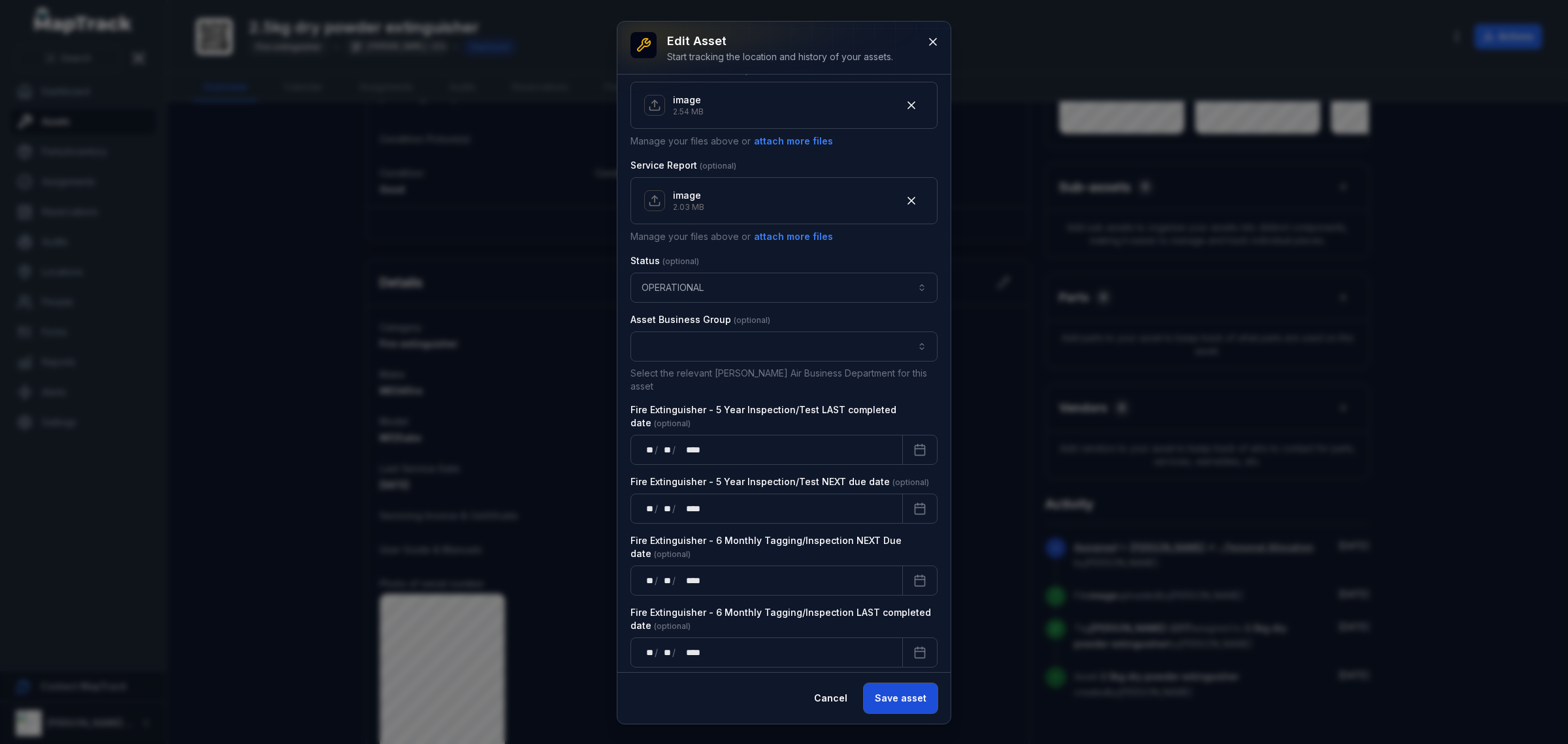
click at [926, 694] on button "Save asset" at bounding box center [900, 698] width 74 height 30
